Goal: Information Seeking & Learning: Learn about a topic

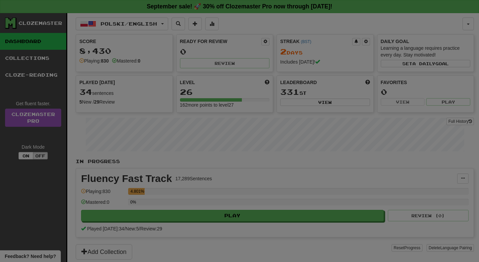
select select "**"
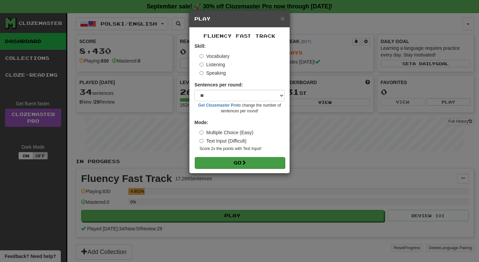
click at [238, 160] on button "Go" at bounding box center [240, 162] width 90 height 11
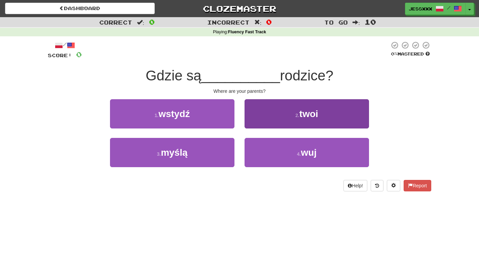
click at [303, 110] on span "twoi" at bounding box center [309, 114] width 19 height 10
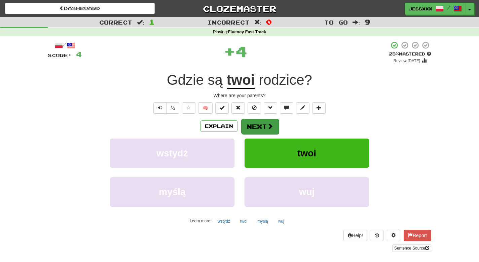
click at [265, 126] on button "Next" at bounding box center [260, 126] width 38 height 15
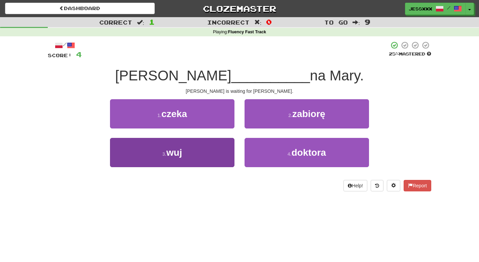
click at [213, 155] on button "3 . wuj" at bounding box center [172, 152] width 125 height 29
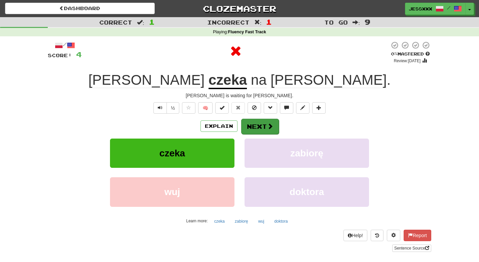
click at [262, 133] on button "Next" at bounding box center [260, 126] width 38 height 15
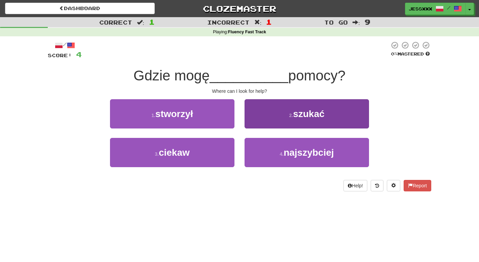
click at [259, 113] on button "2 . szukać" at bounding box center [307, 113] width 125 height 29
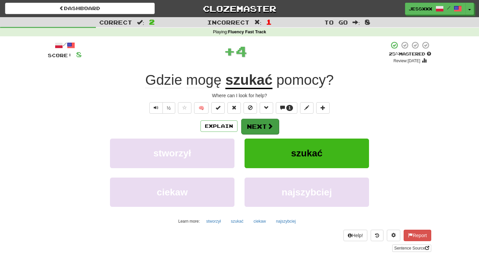
click at [259, 123] on button "Next" at bounding box center [260, 126] width 38 height 15
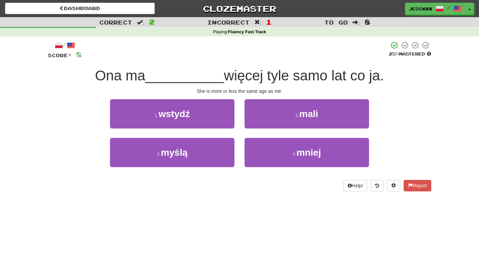
click at [259, 123] on button "2 . mali" at bounding box center [307, 113] width 125 height 29
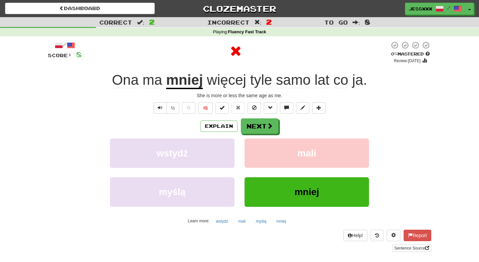
click at [259, 123] on button "Next" at bounding box center [260, 126] width 38 height 15
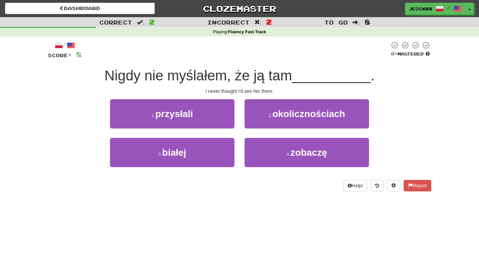
click at [259, 123] on button "2 . okolicznościach" at bounding box center [307, 113] width 125 height 29
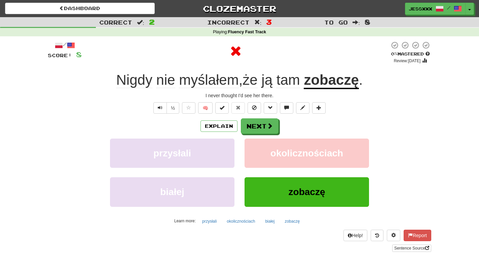
click at [259, 123] on button "Next" at bounding box center [260, 126] width 38 height 15
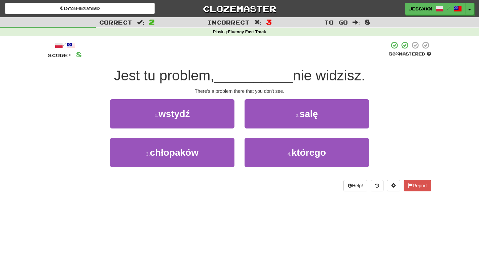
click at [259, 123] on button "2 . salę" at bounding box center [307, 113] width 125 height 29
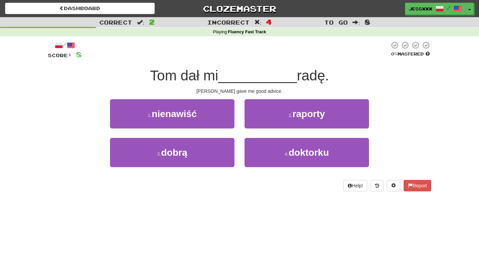
click at [259, 123] on button "2 . raporty" at bounding box center [307, 113] width 125 height 29
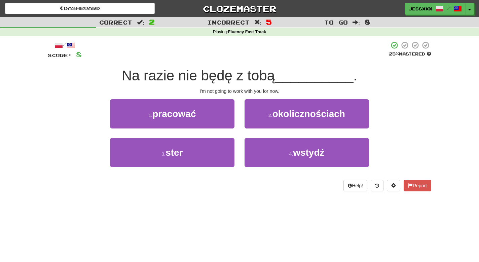
click at [259, 123] on button "2 . okolicznościach" at bounding box center [307, 113] width 125 height 29
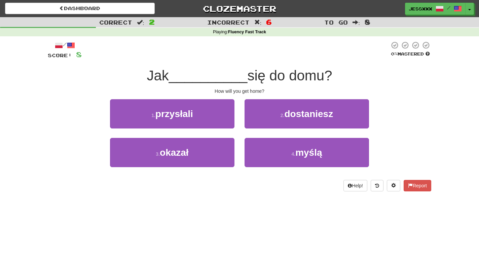
click at [259, 123] on button "2 . dostaniesz" at bounding box center [307, 113] width 125 height 29
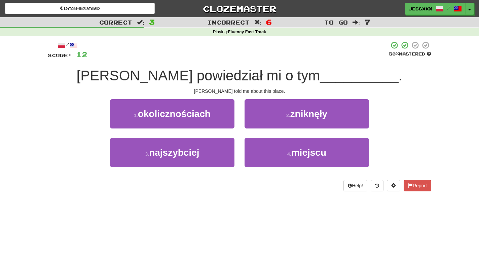
click at [259, 123] on button "2 . zniknęły" at bounding box center [307, 113] width 125 height 29
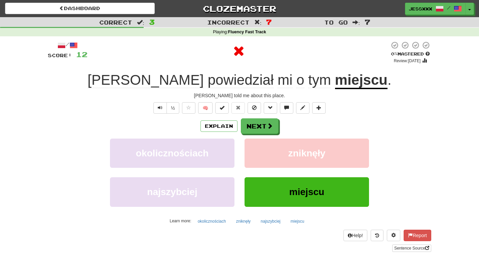
click at [259, 123] on button "Next" at bounding box center [260, 126] width 38 height 15
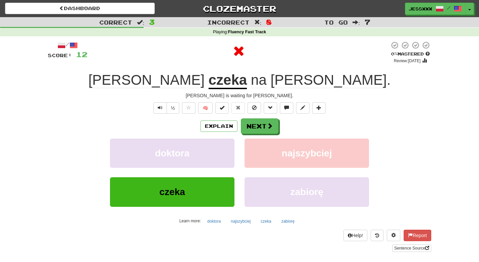
click at [259, 123] on button "Next" at bounding box center [260, 126] width 38 height 15
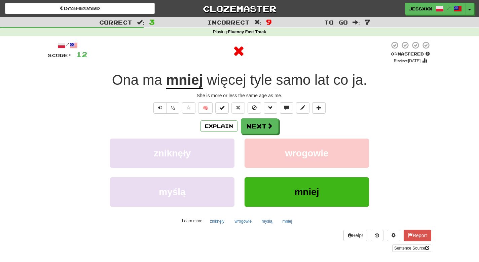
click at [259, 123] on button "Next" at bounding box center [260, 126] width 38 height 15
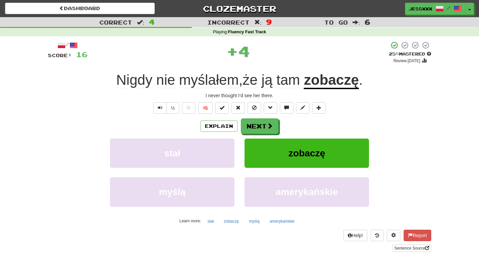
click at [259, 123] on button "Next" at bounding box center [260, 126] width 38 height 15
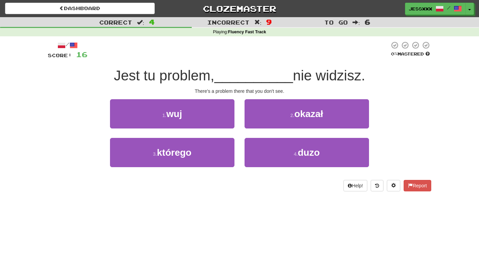
click at [259, 123] on button "2 . okazał" at bounding box center [307, 113] width 125 height 29
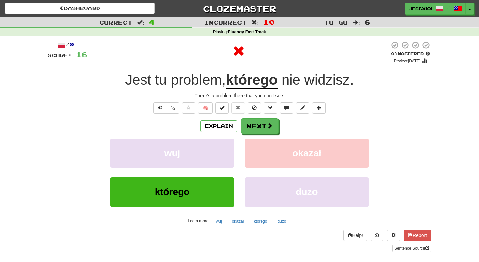
click at [259, 123] on button "Next" at bounding box center [260, 126] width 38 height 15
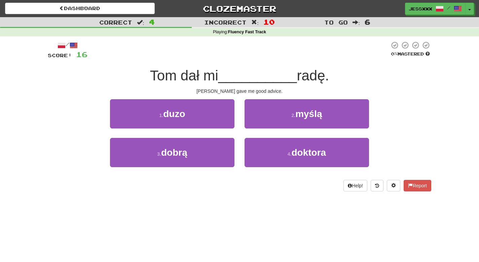
click at [259, 123] on button "2 . myślą" at bounding box center [307, 113] width 125 height 29
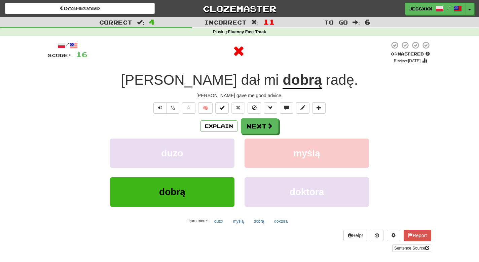
click at [259, 123] on button "Next" at bounding box center [260, 126] width 38 height 15
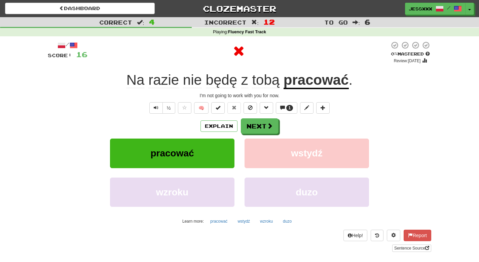
click at [259, 123] on button "Next" at bounding box center [260, 126] width 38 height 15
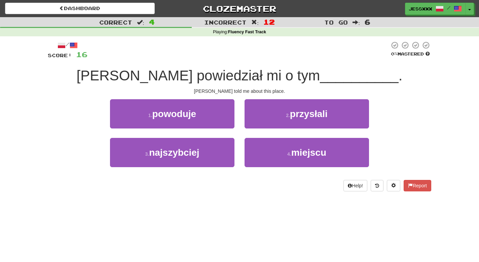
click at [259, 123] on button "2 . przysłali" at bounding box center [307, 113] width 125 height 29
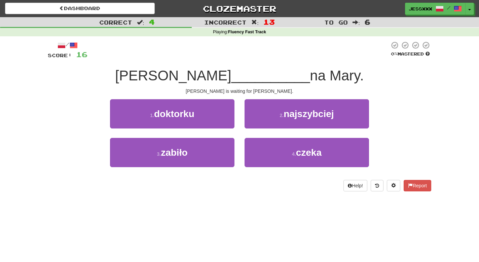
click at [259, 123] on button "2 . najszybciej" at bounding box center [307, 113] width 125 height 29
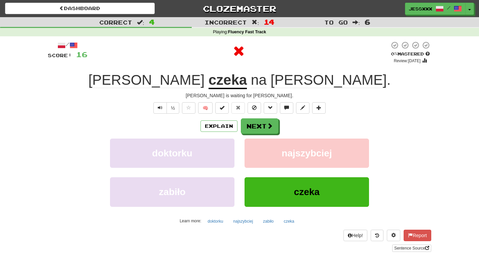
click at [259, 123] on button "Next" at bounding box center [260, 126] width 38 height 15
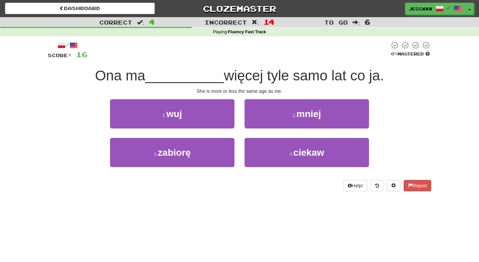
click at [259, 123] on button "2 . mniej" at bounding box center [307, 113] width 125 height 29
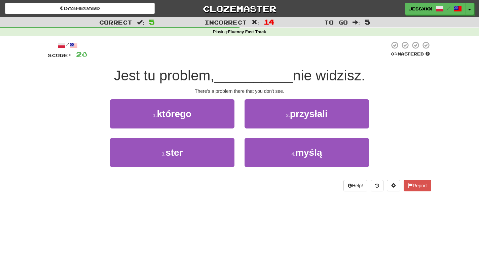
click at [259, 123] on button "2 . przysłali" at bounding box center [307, 113] width 125 height 29
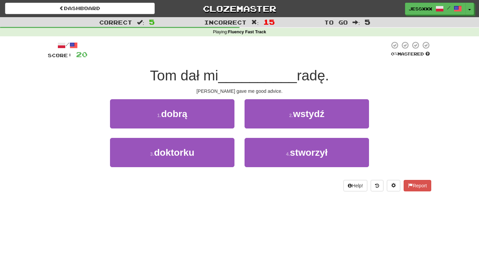
click at [259, 123] on button "2 . wstydź" at bounding box center [307, 113] width 125 height 29
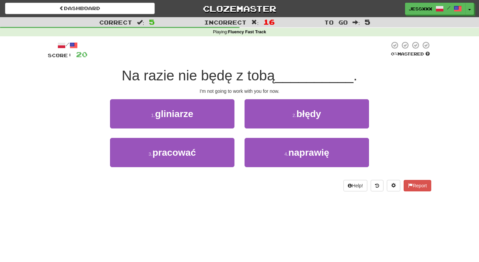
click at [259, 123] on button "2 . błędy" at bounding box center [307, 113] width 125 height 29
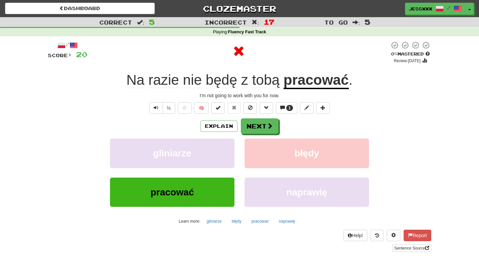
click at [259, 123] on button "Next" at bounding box center [260, 126] width 38 height 15
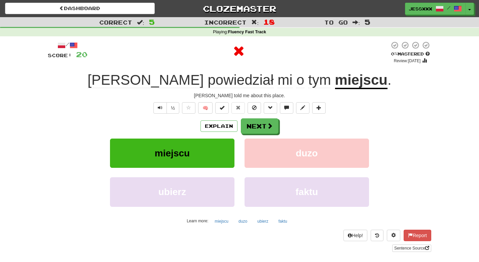
click at [259, 123] on button "Next" at bounding box center [260, 126] width 38 height 15
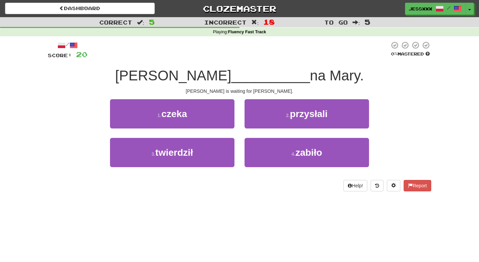
click at [259, 123] on button "2 . przysłali" at bounding box center [307, 113] width 125 height 29
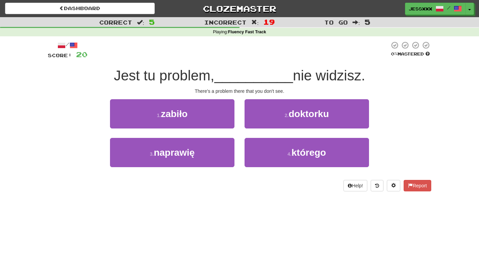
click at [259, 123] on button "2 . doktorku" at bounding box center [307, 113] width 125 height 29
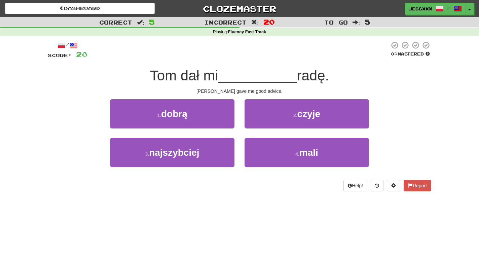
click at [259, 123] on button "2 . czyje" at bounding box center [307, 113] width 125 height 29
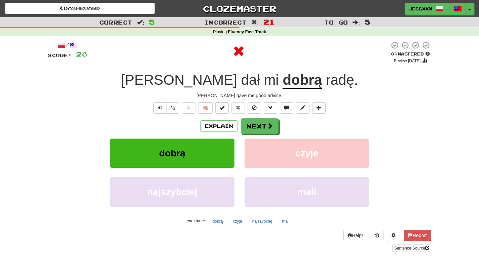
click at [259, 123] on button "Next" at bounding box center [260, 126] width 38 height 15
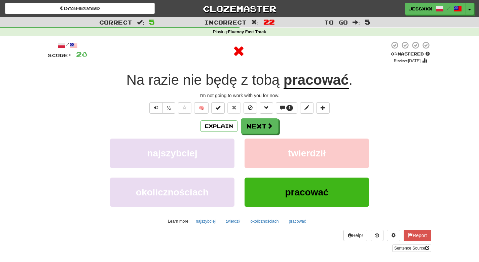
click at [259, 123] on button "Next" at bounding box center [260, 126] width 38 height 15
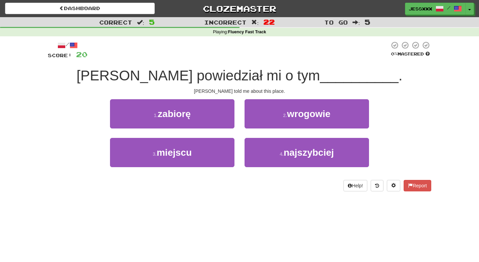
click at [259, 123] on button "2 . wrogowie" at bounding box center [307, 113] width 125 height 29
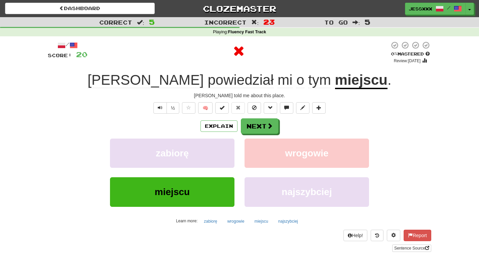
click at [259, 123] on button "Next" at bounding box center [260, 126] width 38 height 15
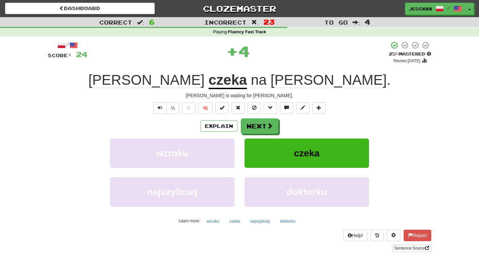
click at [259, 123] on button "Next" at bounding box center [260, 126] width 38 height 15
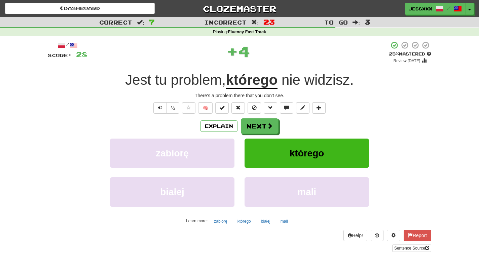
click at [259, 123] on button "Next" at bounding box center [260, 126] width 38 height 15
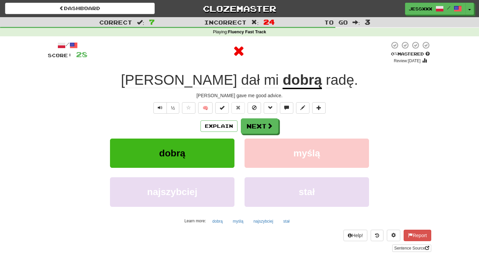
click at [259, 123] on button "Next" at bounding box center [260, 126] width 38 height 15
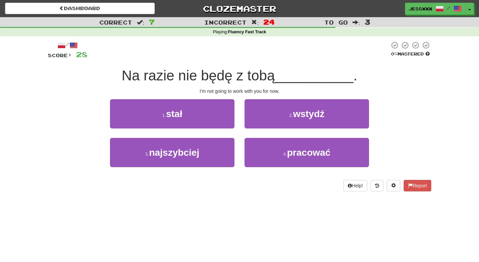
click at [259, 123] on button "2 . wstydź" at bounding box center [307, 113] width 125 height 29
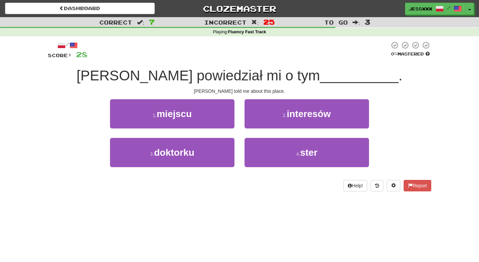
click at [259, 123] on button "2 . interesów" at bounding box center [307, 113] width 125 height 29
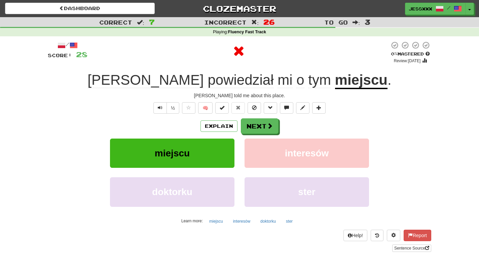
click at [259, 123] on button "Next" at bounding box center [260, 126] width 38 height 15
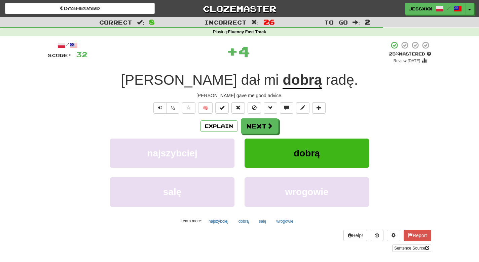
click at [259, 123] on button "Next" at bounding box center [260, 126] width 38 height 15
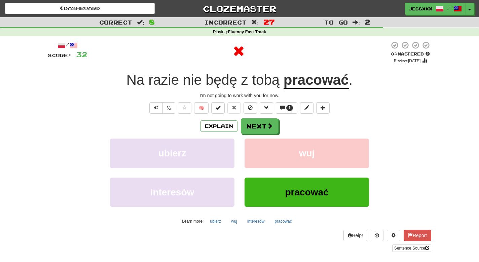
click at [259, 123] on button "Next" at bounding box center [260, 126] width 38 height 15
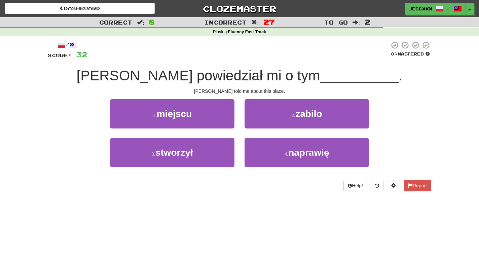
click at [259, 123] on button "2 . zabiło" at bounding box center [307, 113] width 125 height 29
click at [259, 123] on button "2 . miejscu" at bounding box center [307, 113] width 125 height 29
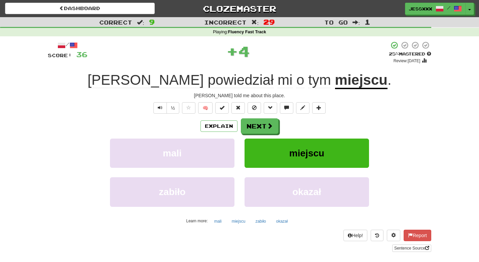
click at [259, 123] on button "Next" at bounding box center [260, 126] width 38 height 15
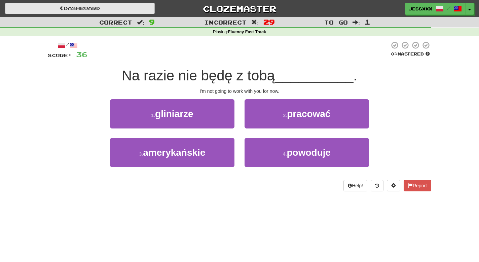
click at [95, 10] on link "Dashboard" at bounding box center [80, 8] width 150 height 11
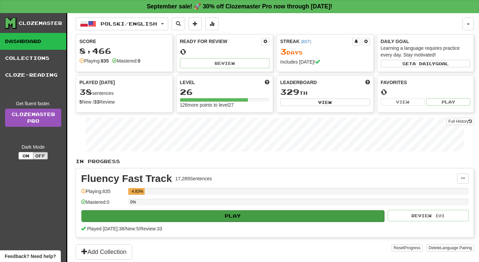
click at [254, 214] on button "Play" at bounding box center [232, 215] width 303 height 11
select select "**"
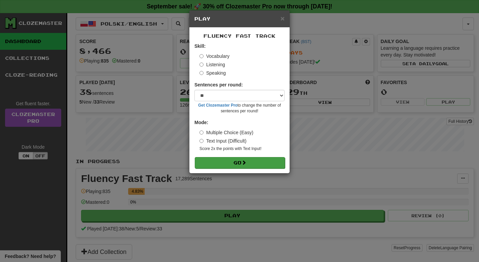
click at [243, 161] on button "Go" at bounding box center [240, 162] width 90 height 11
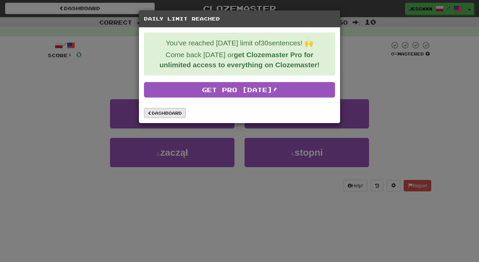
click at [165, 115] on link "Dashboard" at bounding box center [165, 113] width 42 height 10
